Goal: Task Accomplishment & Management: Manage account settings

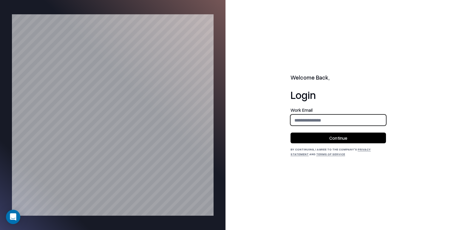
click at [332, 117] on input "email" at bounding box center [338, 120] width 95 height 11
type input "**********"
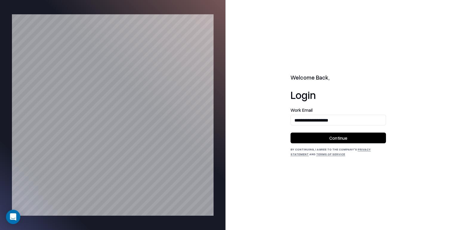
click at [324, 144] on div "**********" at bounding box center [337, 132] width 95 height 49
click at [303, 136] on button "Continue" at bounding box center [337, 138] width 95 height 11
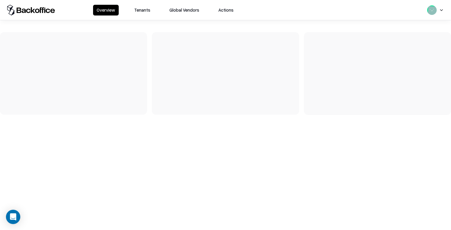
click at [146, 11] on button "Tenants" at bounding box center [142, 10] width 23 height 11
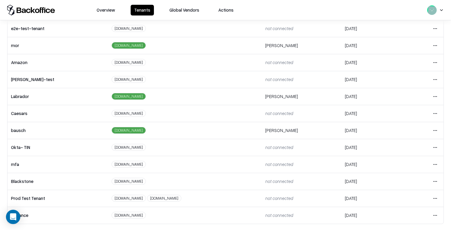
scroll to position [132, 0]
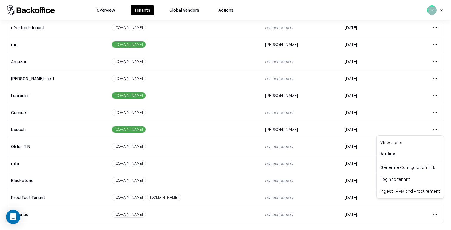
click at [436, 129] on html "Overview Tenants Global Vendors Actions Tenants Add Tenant Tenant name Domain A…" at bounding box center [225, 115] width 451 height 230
click at [396, 183] on div "Login to tenant" at bounding box center [410, 179] width 64 height 12
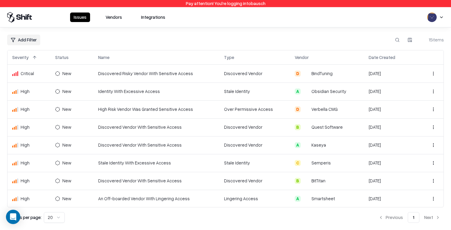
click at [119, 21] on button "Vendors" at bounding box center [114, 18] width 24 height 10
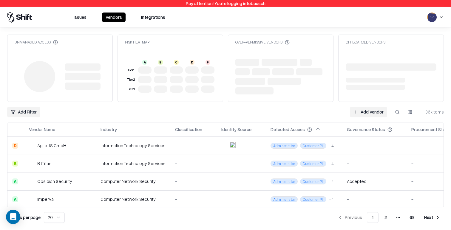
click at [161, 160] on div "Information Technology Services" at bounding box center [132, 163] width 65 height 6
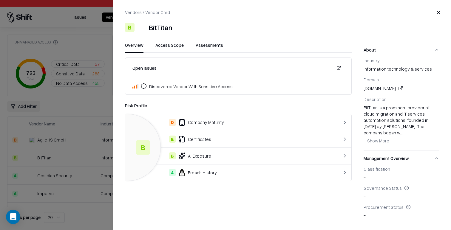
click at [56, 138] on div at bounding box center [225, 115] width 451 height 230
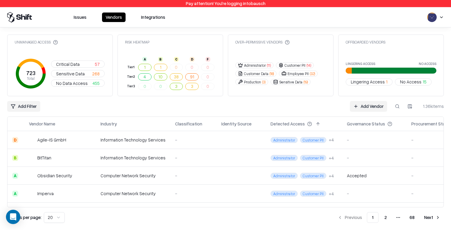
click at [80, 15] on button "Issues" at bounding box center [80, 18] width 20 height 10
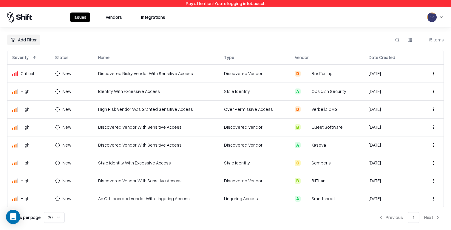
click at [109, 19] on button "Vendors" at bounding box center [114, 18] width 24 height 10
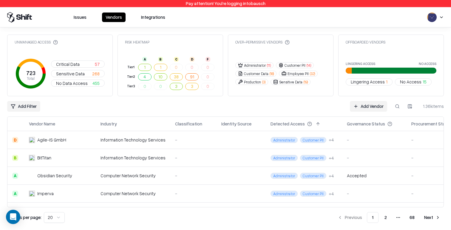
click at [364, 107] on link "Add Vendor" at bounding box center [368, 106] width 37 height 11
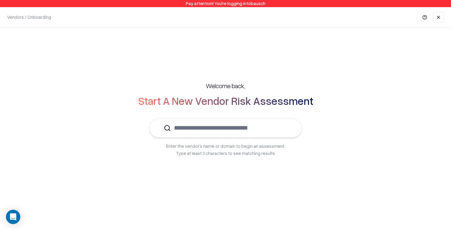
click at [437, 18] on link at bounding box center [438, 17] width 11 height 11
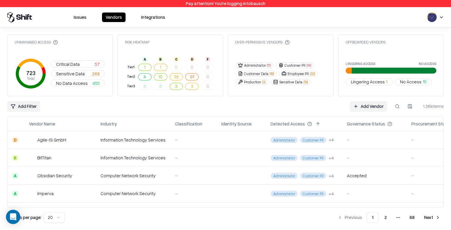
click at [22, 105] on html "Pay attention! You're logging into bausch Issues Vendors Integrations Unmanaged…" at bounding box center [225, 115] width 451 height 230
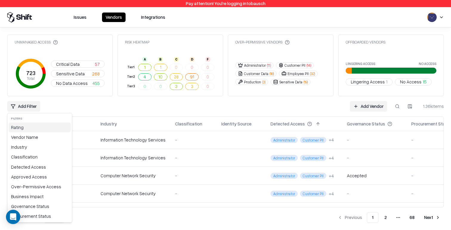
click at [33, 127] on div "Rating" at bounding box center [40, 128] width 62 height 10
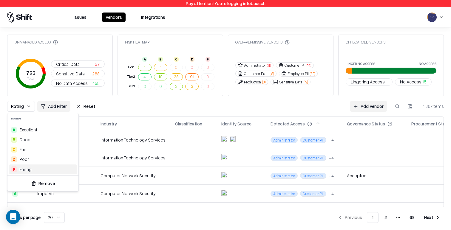
click at [25, 169] on div "Failing" at bounding box center [25, 169] width 12 height 6
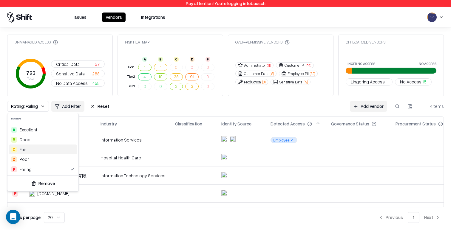
click at [180, 113] on html "Pay attention! You're logging into bausch Issues Vendors Integrations Unmanaged…" at bounding box center [225, 115] width 451 height 230
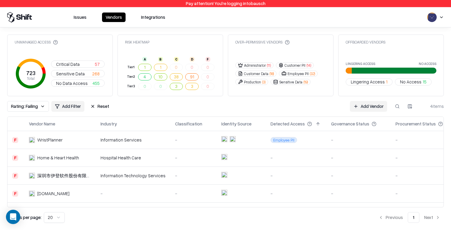
click at [170, 143] on td "-" at bounding box center [193, 140] width 46 height 18
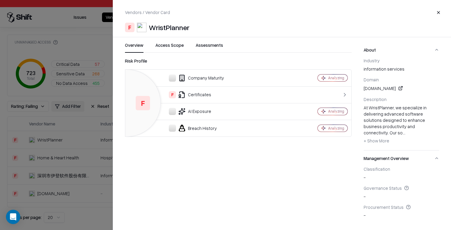
click at [70, 184] on div at bounding box center [225, 115] width 451 height 230
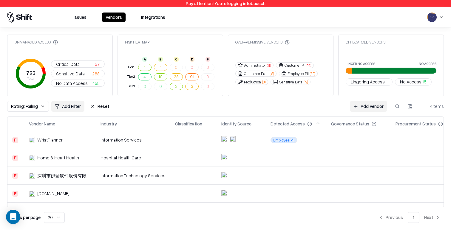
click at [165, 161] on td "Hospital Health Care" at bounding box center [133, 158] width 75 height 18
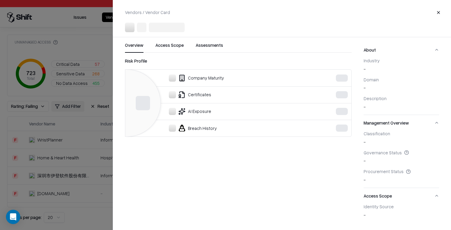
click at [86, 154] on div at bounding box center [225, 115] width 451 height 230
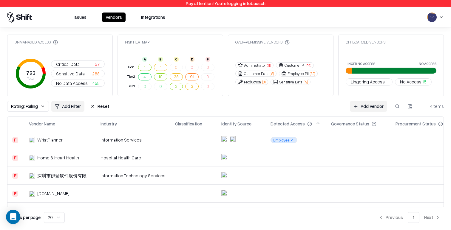
click at [93, 184] on td "深圳市伊登软件股份有限公司" at bounding box center [60, 176] width 72 height 18
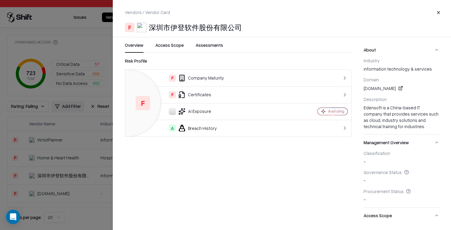
click at [65, 163] on div at bounding box center [225, 115] width 451 height 230
